Goal: Communication & Community: Answer question/provide support

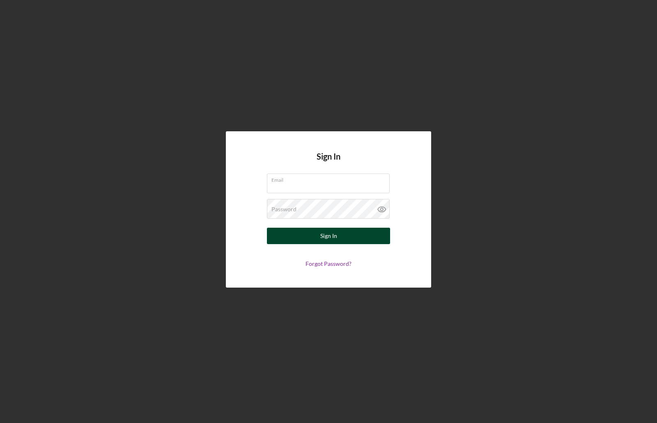
type input "[EMAIL_ADDRESS][DOMAIN_NAME]"
click at [310, 233] on button "Sign In" at bounding box center [328, 236] width 123 height 16
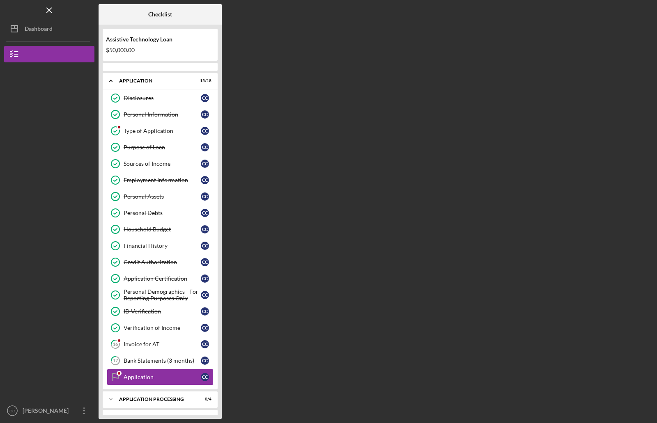
scroll to position [34, 0]
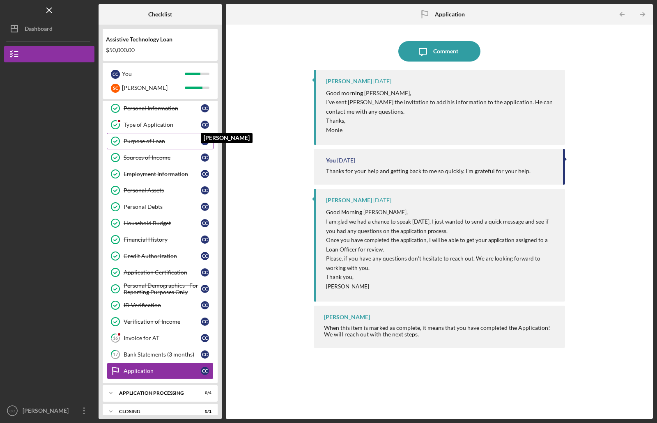
drag, startPoint x: 223, startPoint y: 83, endPoint x: 185, endPoint y: 148, distance: 75.3
click at [206, 133] on div "Checklist Assistive Technology Loan $50,000.00 C C You S C [PERSON_NAME] Icon/E…" at bounding box center [376, 211] width 554 height 415
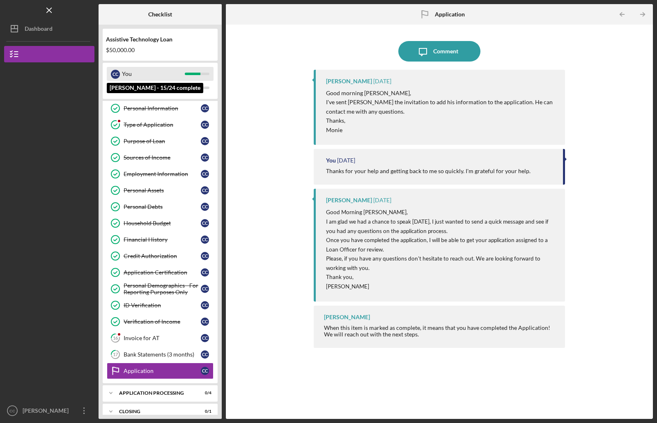
click at [190, 76] on div "C C You" at bounding box center [160, 74] width 107 height 14
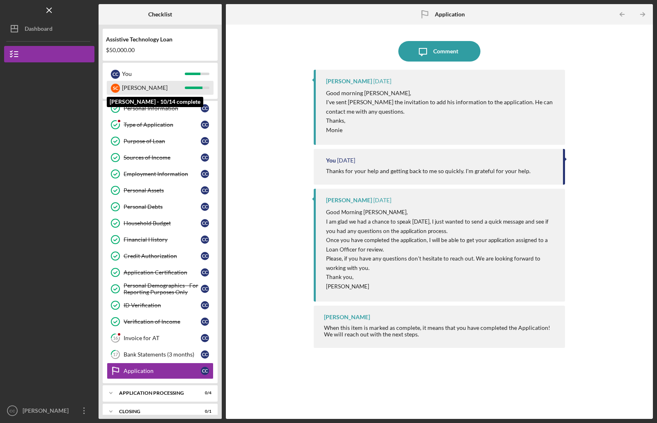
click at [117, 86] on div "S C" at bounding box center [115, 88] width 9 height 9
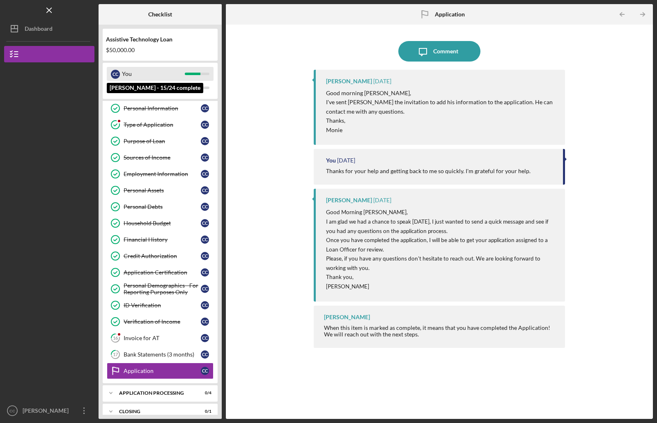
click at [118, 73] on div "C C" at bounding box center [115, 74] width 9 height 9
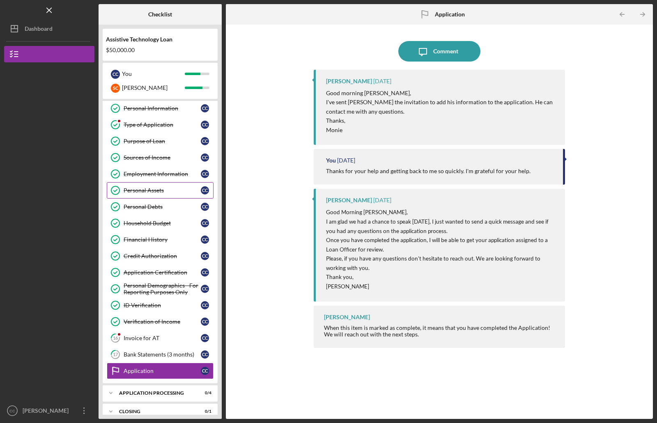
drag, startPoint x: 128, startPoint y: 176, endPoint x: 129, endPoint y: 189, distance: 13.6
click at [129, 189] on div "Disclosures Disclosures C C Personal Information Personal Information C C Type …" at bounding box center [160, 234] width 115 height 300
click at [135, 335] on link "16 Invoice for AT C C" at bounding box center [160, 338] width 107 height 16
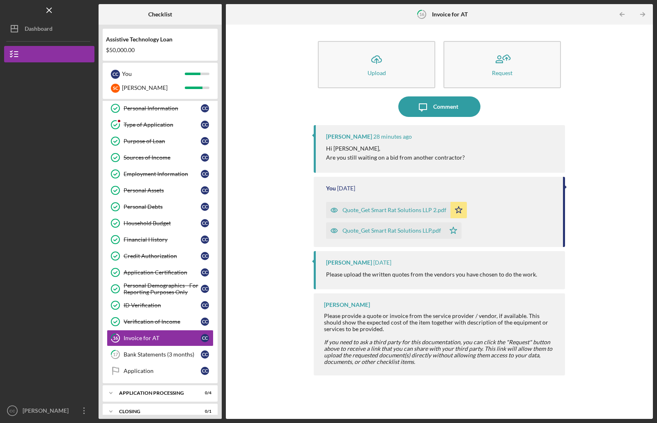
click at [379, 154] on p "Are you still waiting on a bid from another contractor?" at bounding box center [395, 157] width 139 height 9
click at [429, 105] on icon "Icon/Message" at bounding box center [423, 106] width 21 height 21
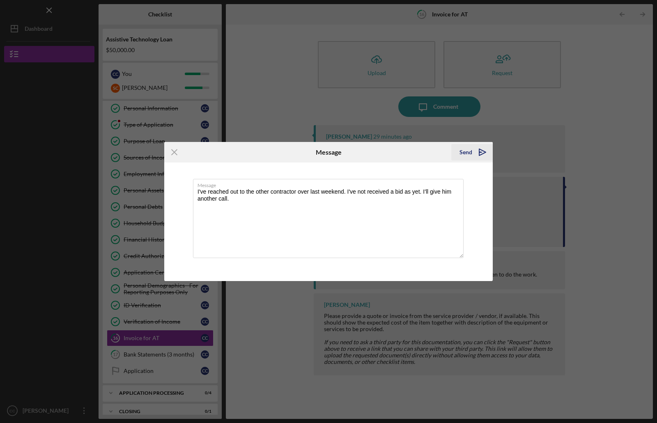
type textarea "I've reached out to the other contractor over last weekend. I've not received a…"
click at [467, 153] on div "Send" at bounding box center [465, 152] width 13 height 16
